Goal: Task Accomplishment & Management: Manage account settings

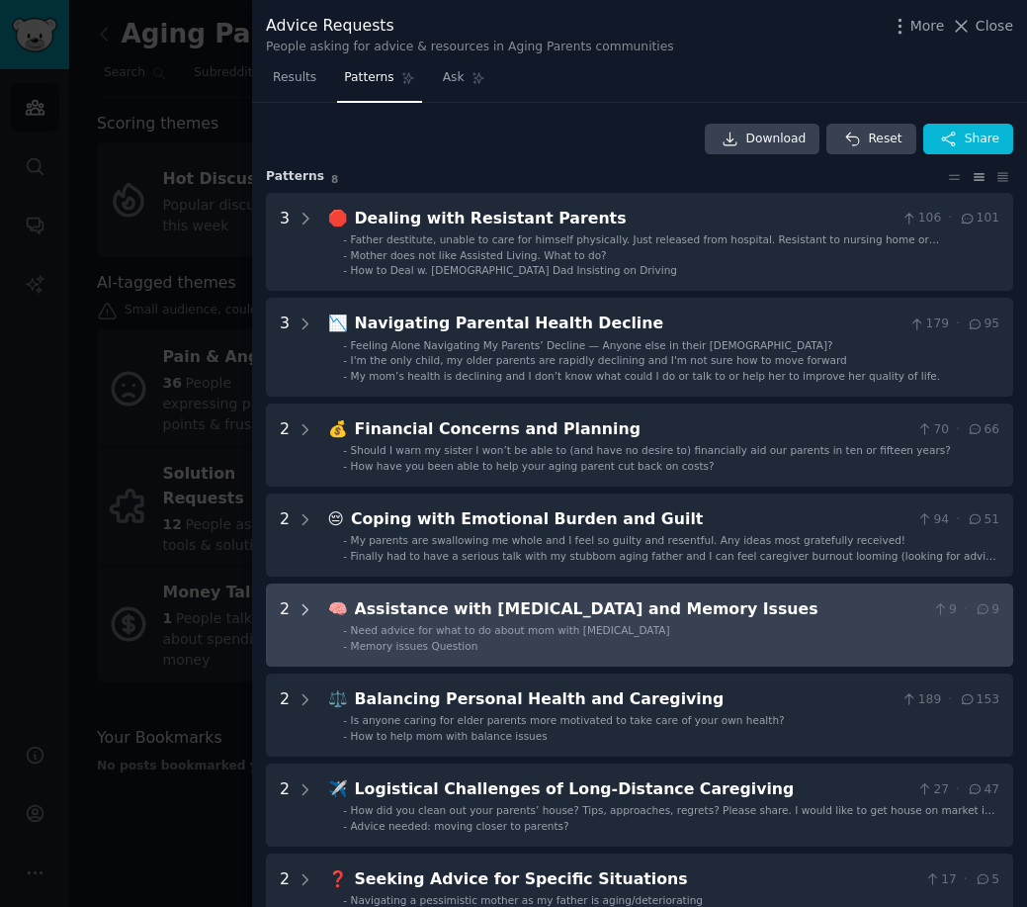
scroll to position [139, 0]
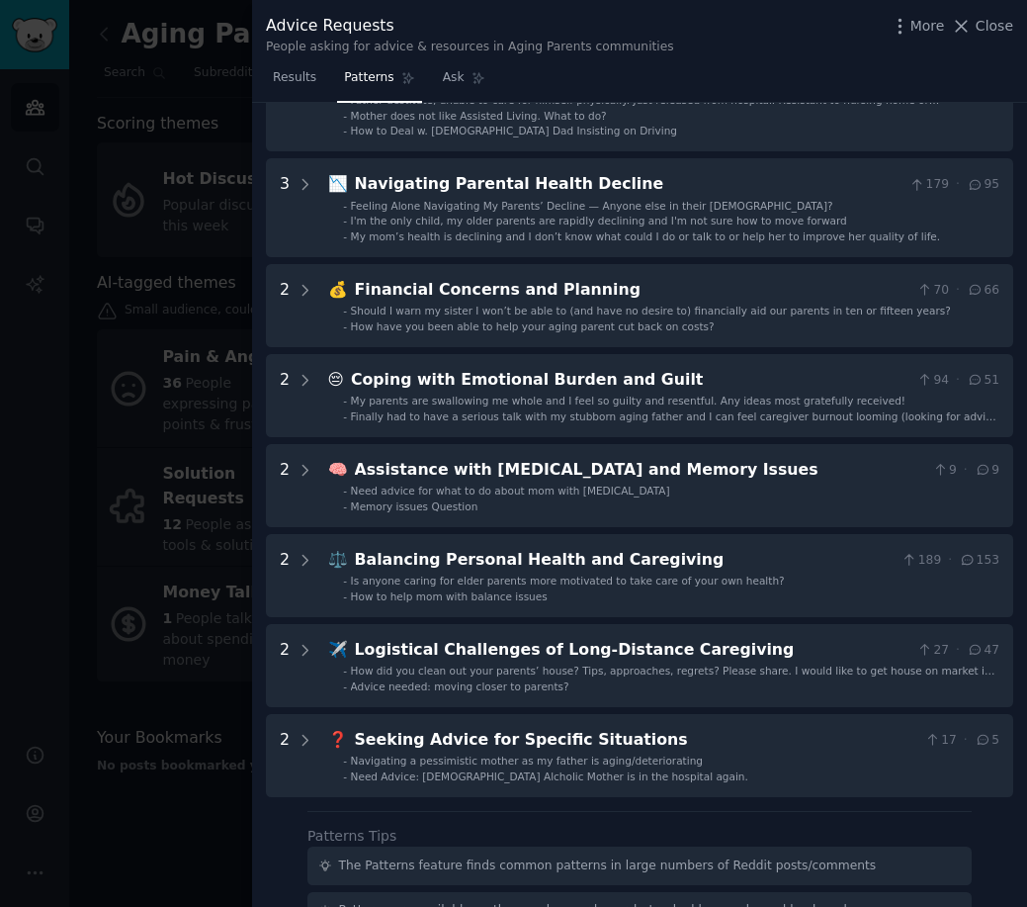
click at [175, 450] on div at bounding box center [513, 453] width 1027 height 907
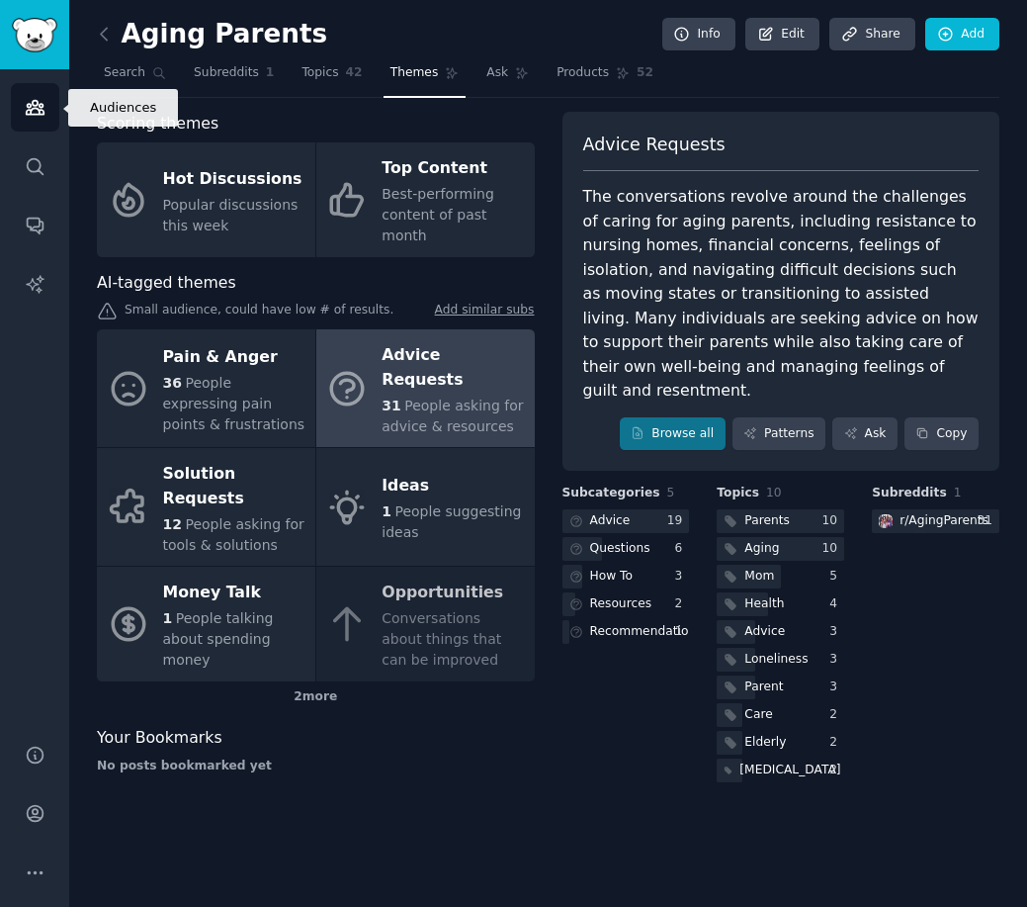
click at [36, 119] on link "Audiences" at bounding box center [35, 107] width 48 height 48
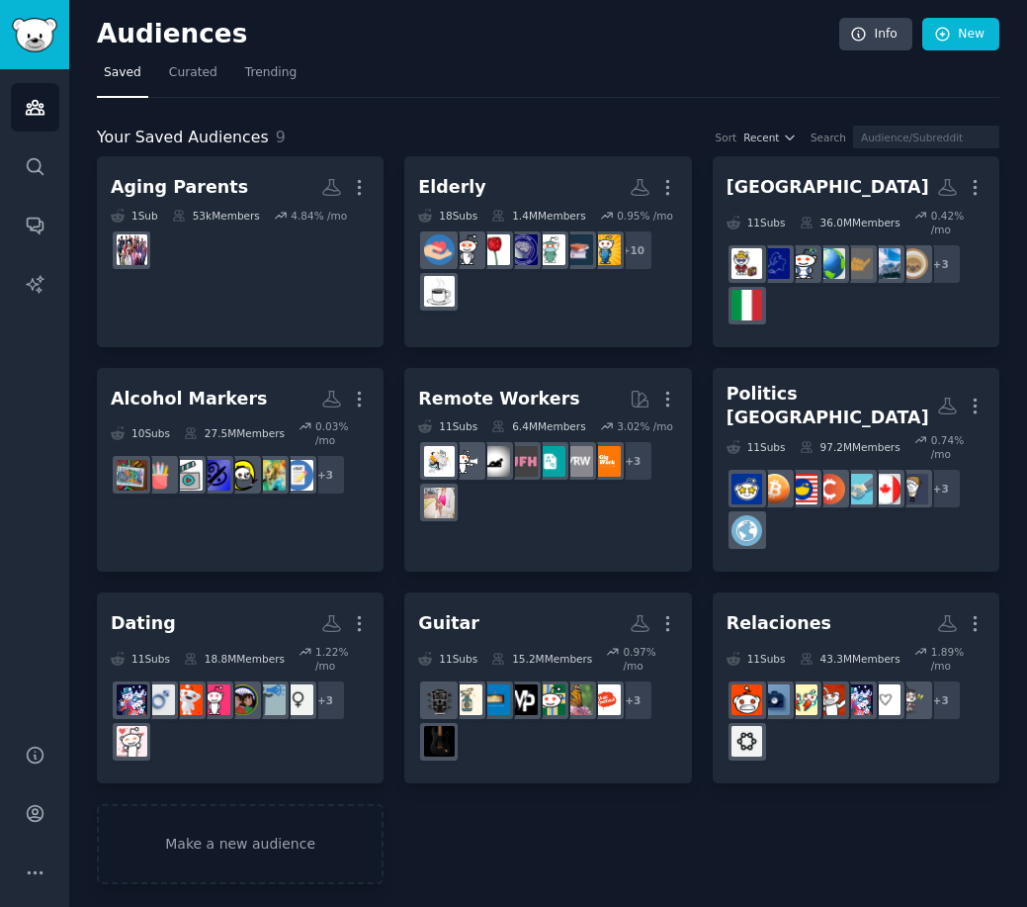
click at [150, 213] on div "1 Sub" at bounding box center [134, 216] width 47 height 14
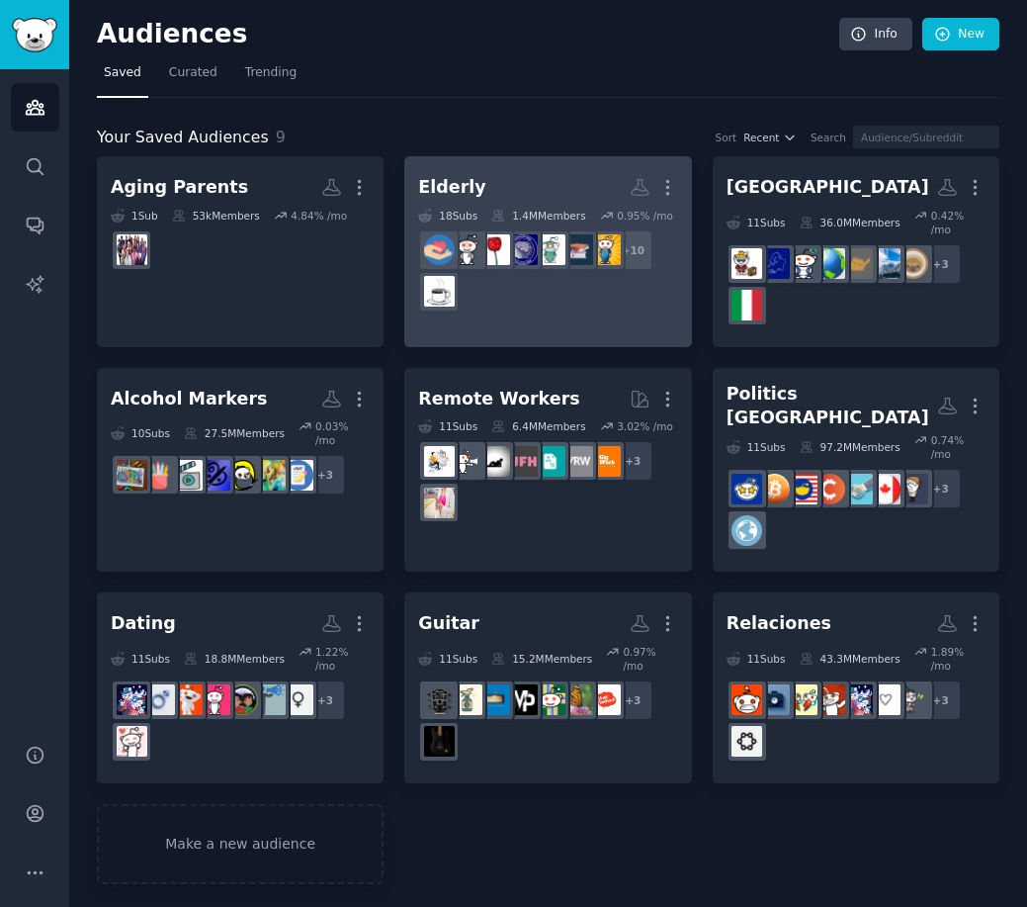
click at [527, 200] on h2 "Elderly More" at bounding box center [547, 187] width 259 height 35
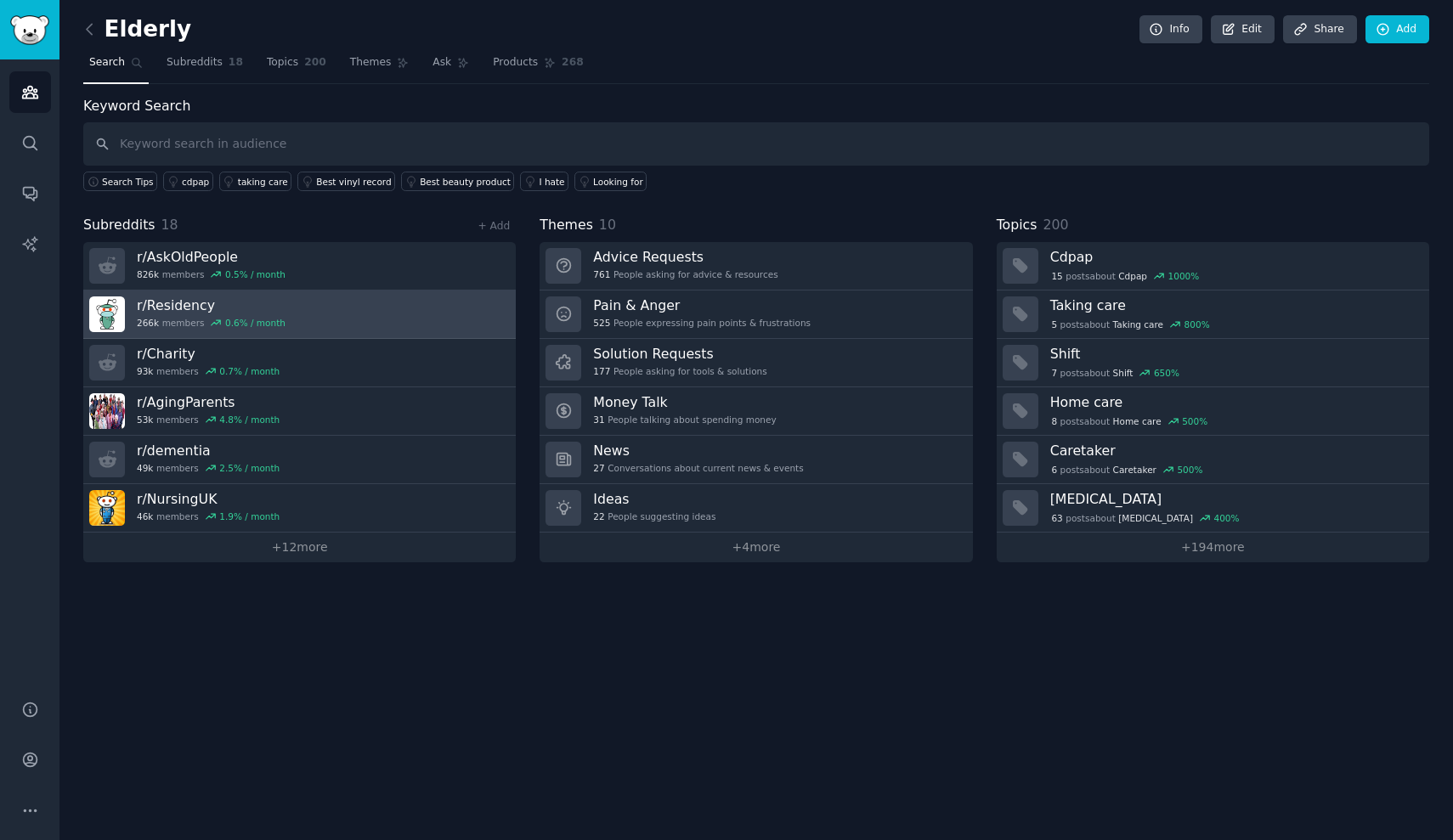
click at [378, 328] on link "r/ Residency 266k members 0.6 % / month" at bounding box center [299, 314] width 432 height 48
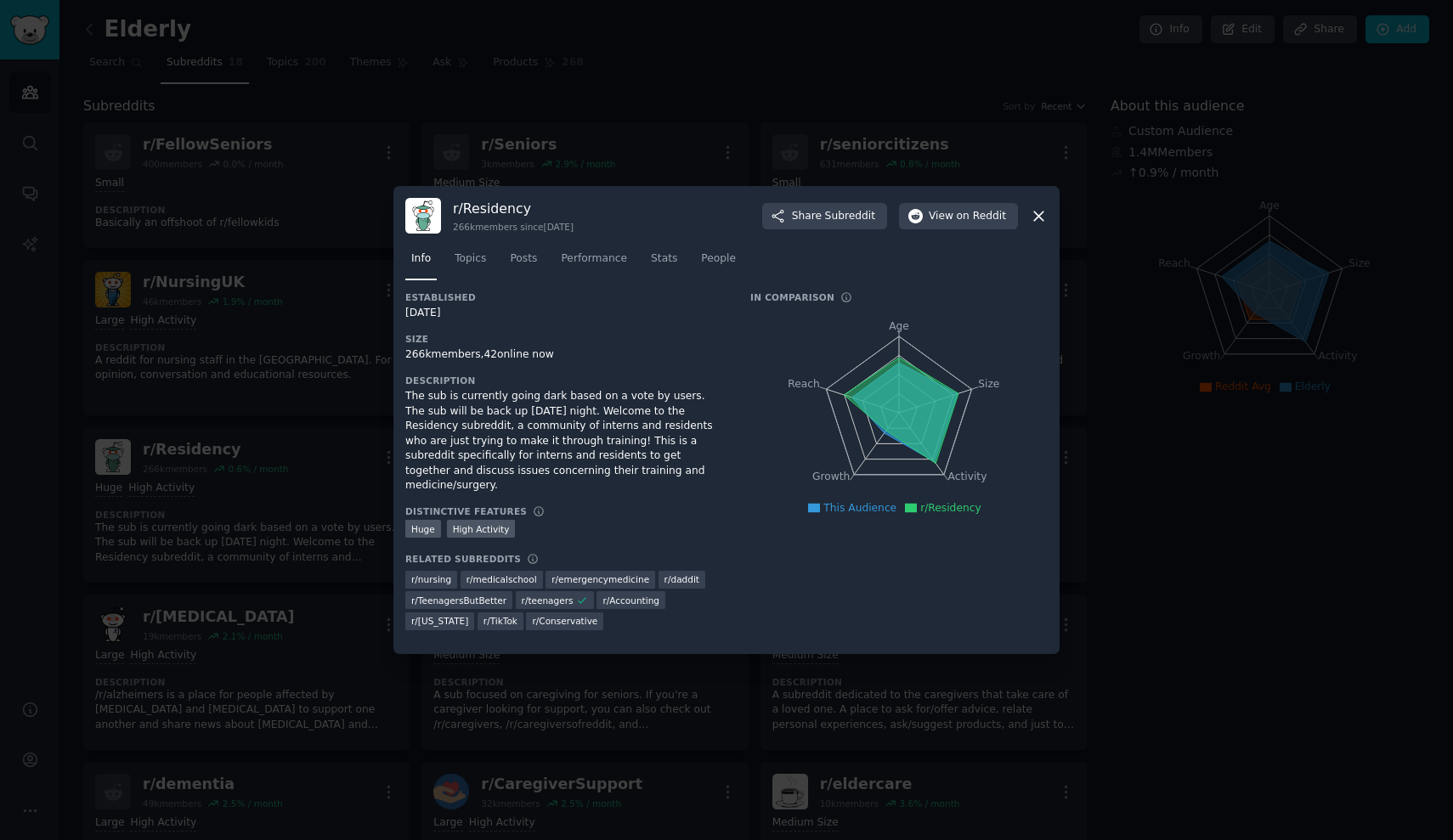
click at [622, 137] on div at bounding box center [726, 420] width 1453 height 840
click at [882, 219] on icon at bounding box center [1039, 216] width 18 height 18
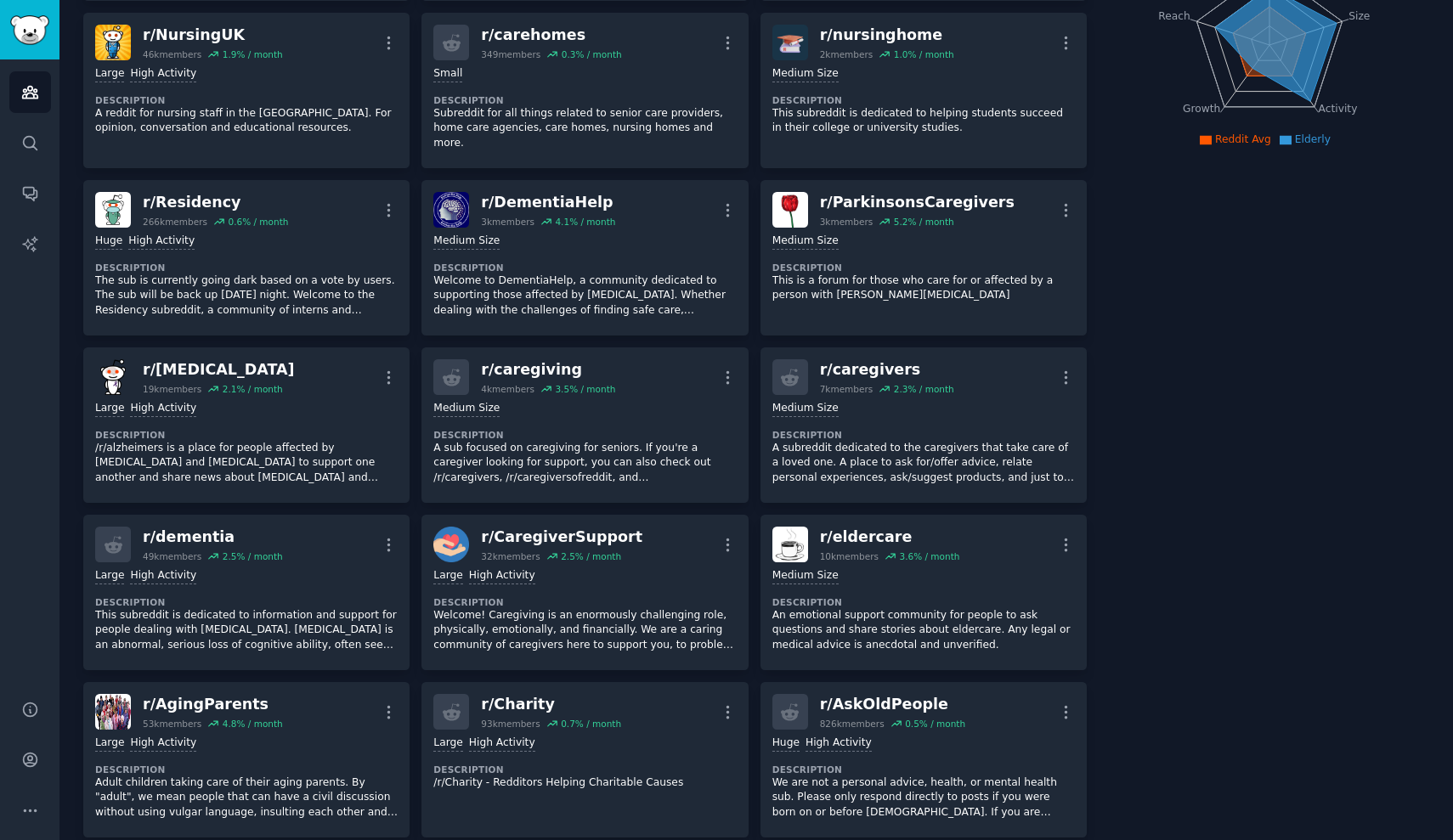
scroll to position [199, 0]
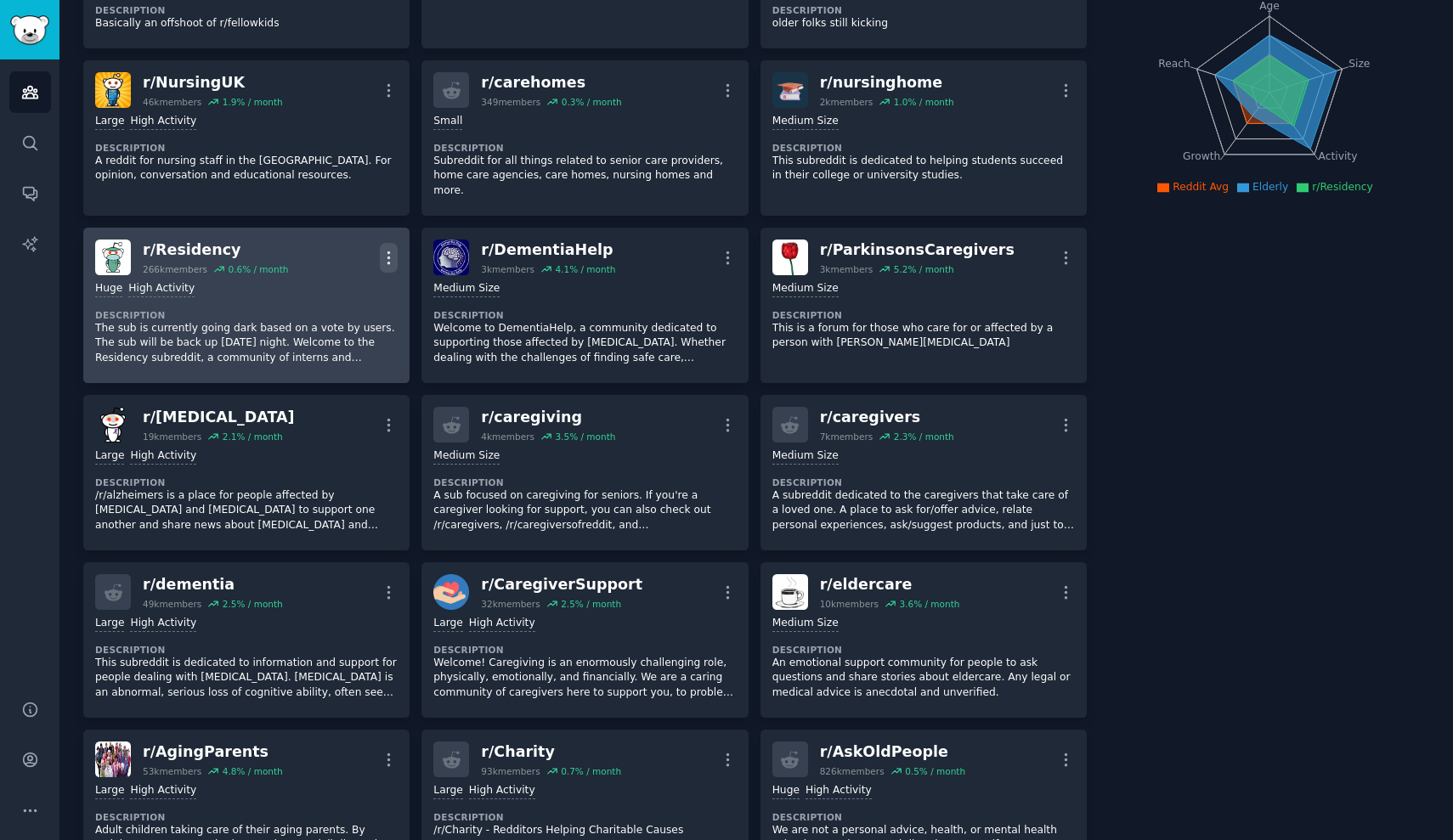
click at [384, 249] on icon "button" at bounding box center [388, 258] width 18 height 18
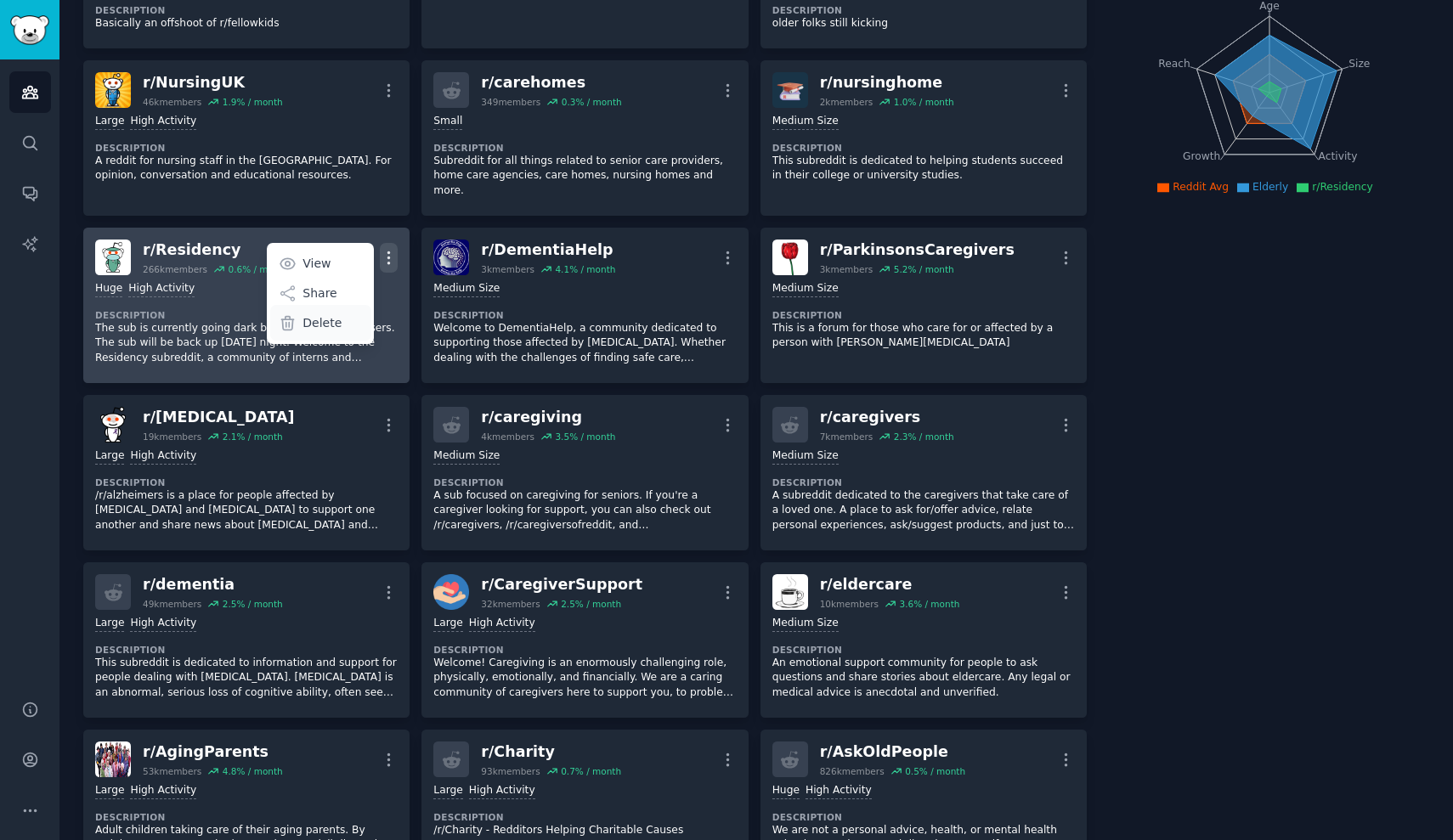
click at [313, 314] on p "Delete" at bounding box center [321, 323] width 39 height 18
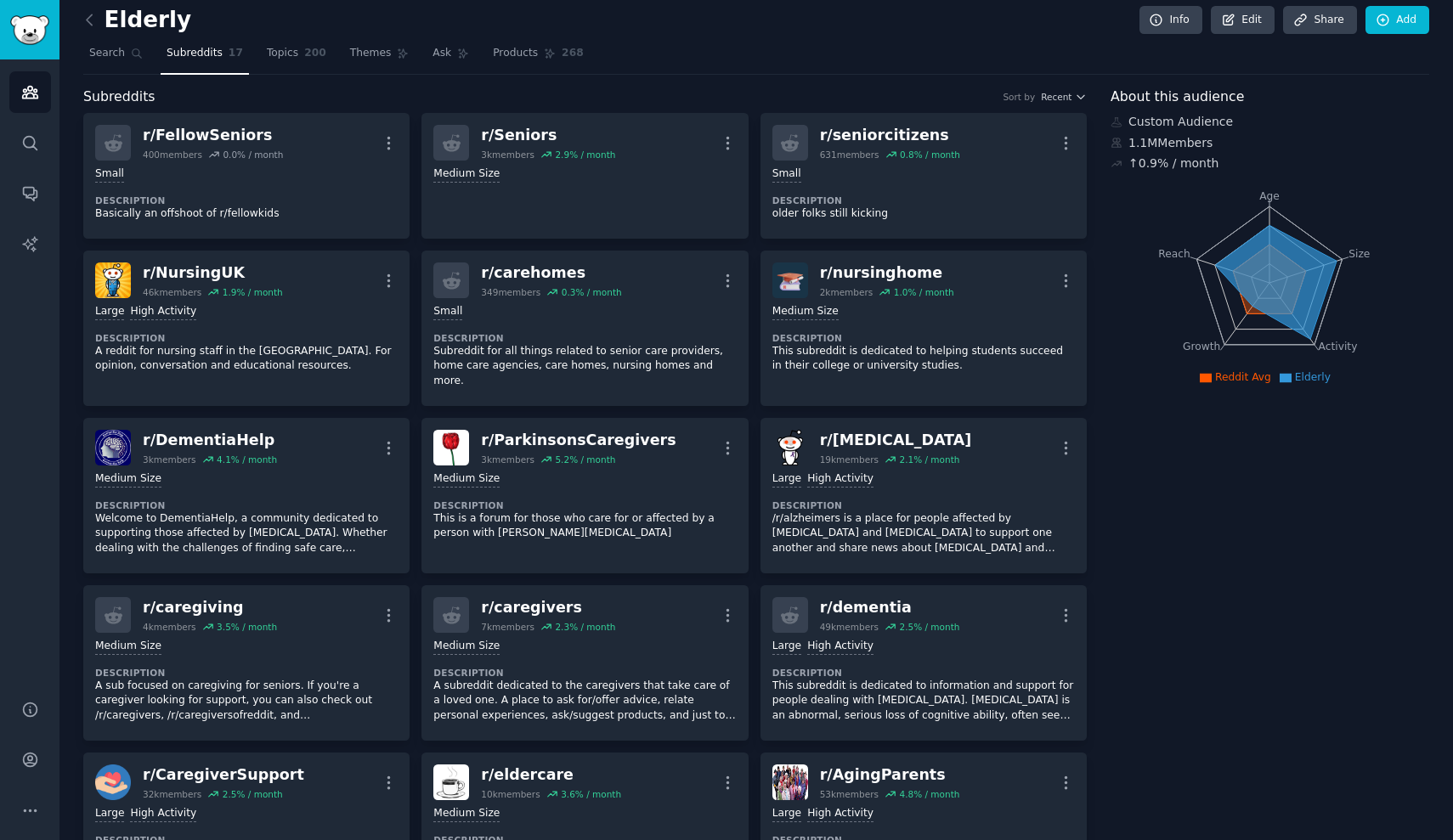
scroll to position [0, 0]
